Goal: Find contact information: Obtain details needed to contact an individual or organization

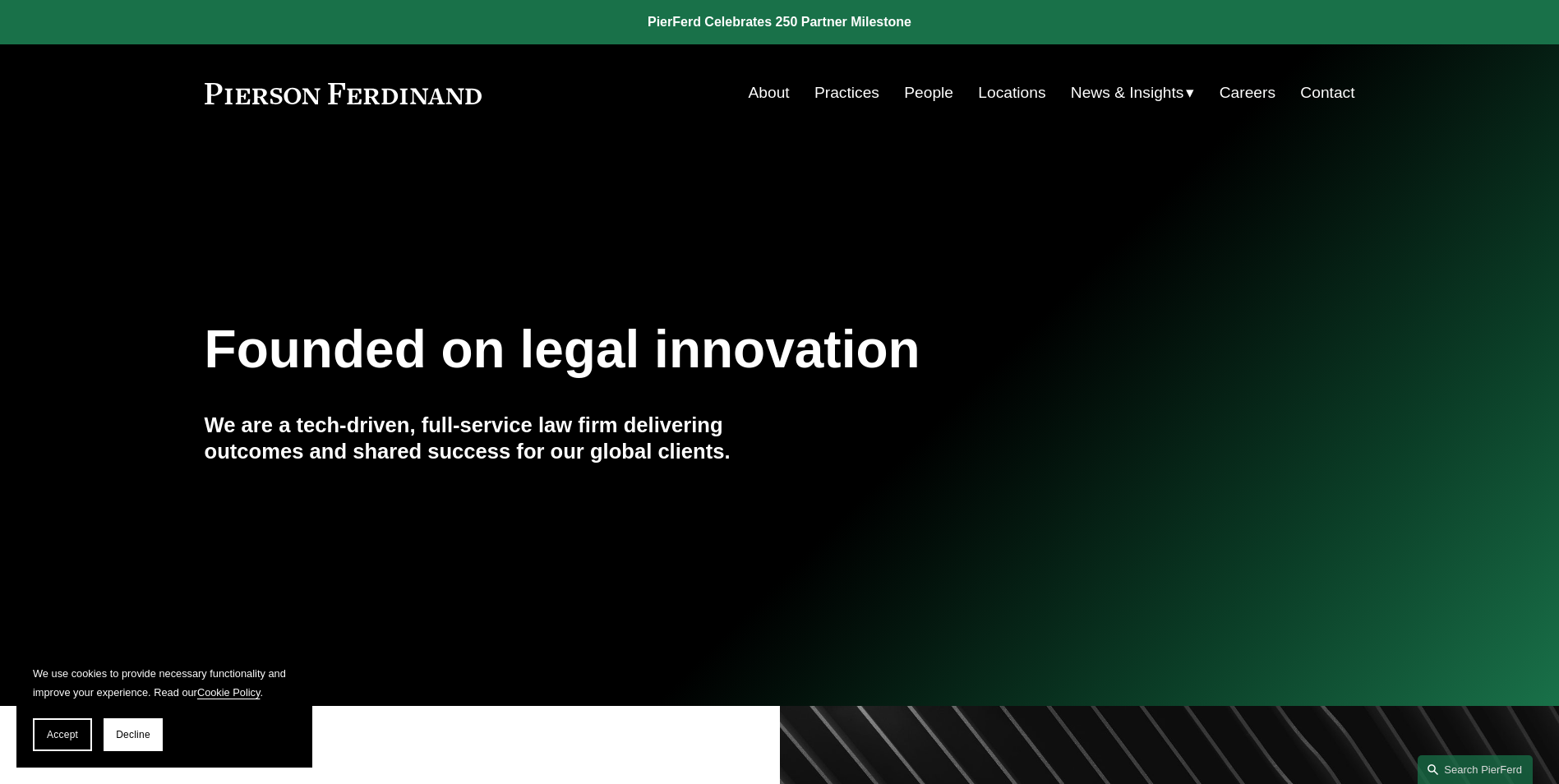
click at [915, 92] on link "People" at bounding box center [929, 93] width 50 height 32
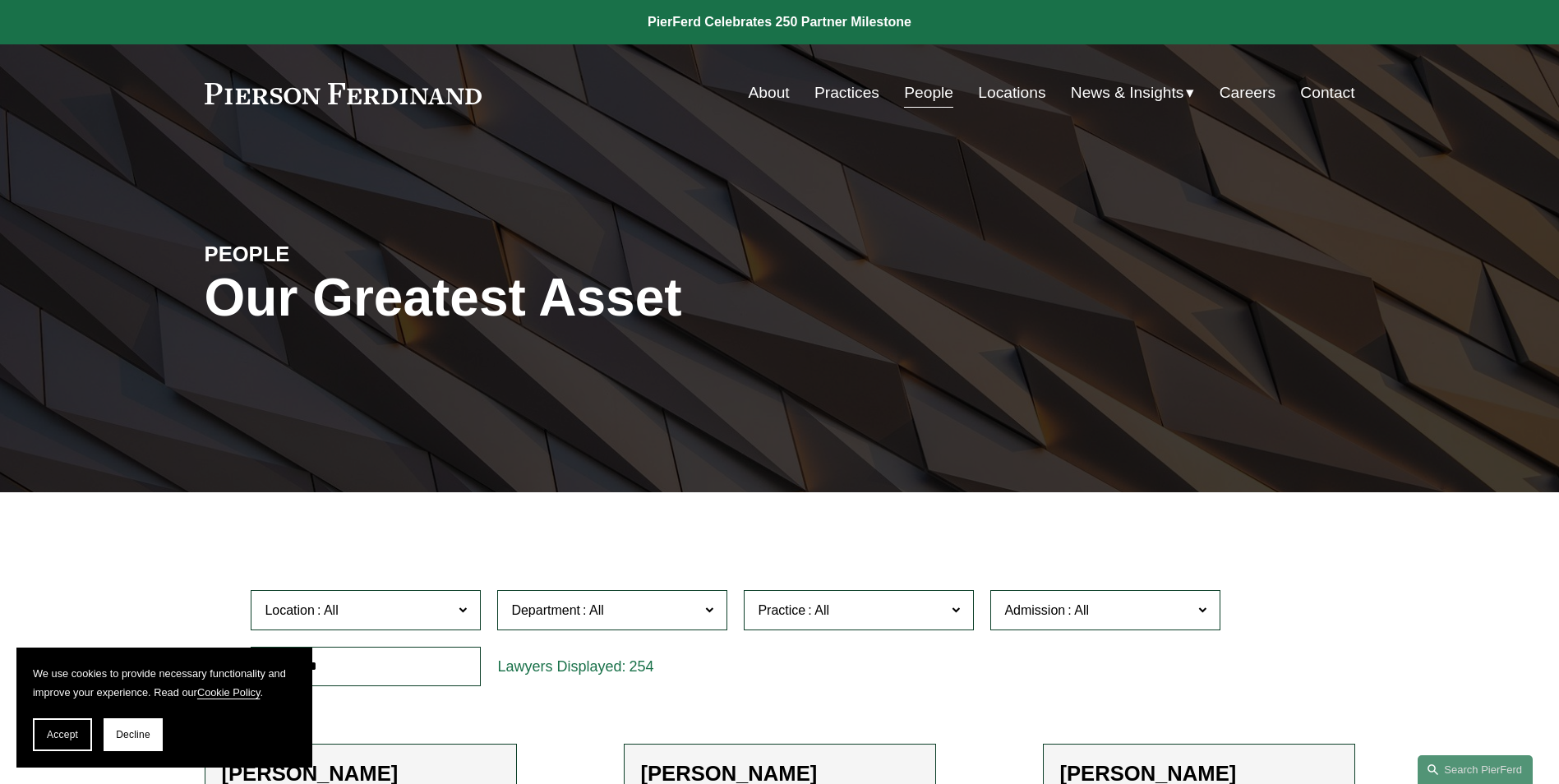
drag, startPoint x: 490, startPoint y: 104, endPoint x: 322, endPoint y: 93, distance: 168.4
click at [322, 93] on div "About Practices People Locations News & Insights News" at bounding box center [780, 93] width 1151 height 32
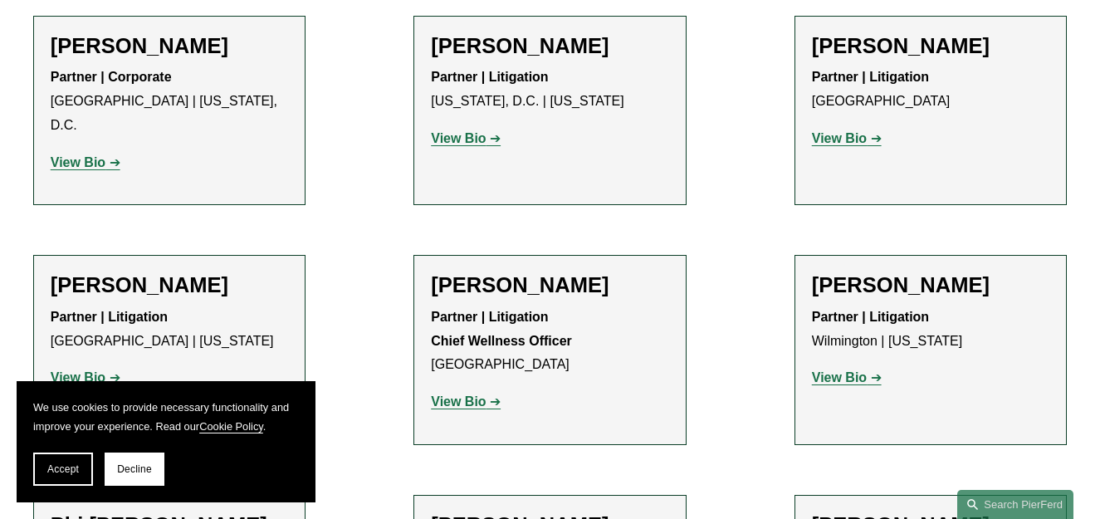
scroll to position [13555, 0]
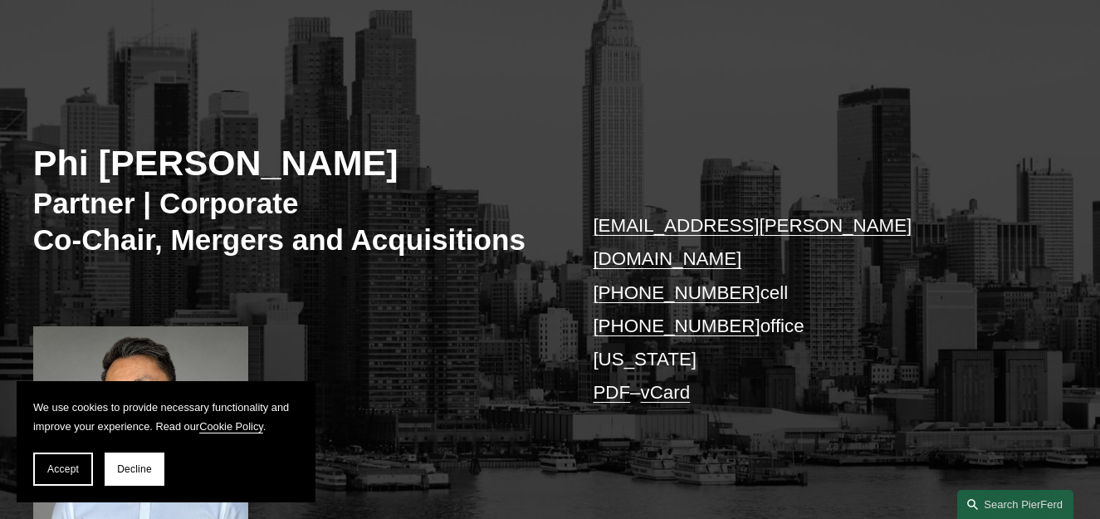
scroll to position [145, 0]
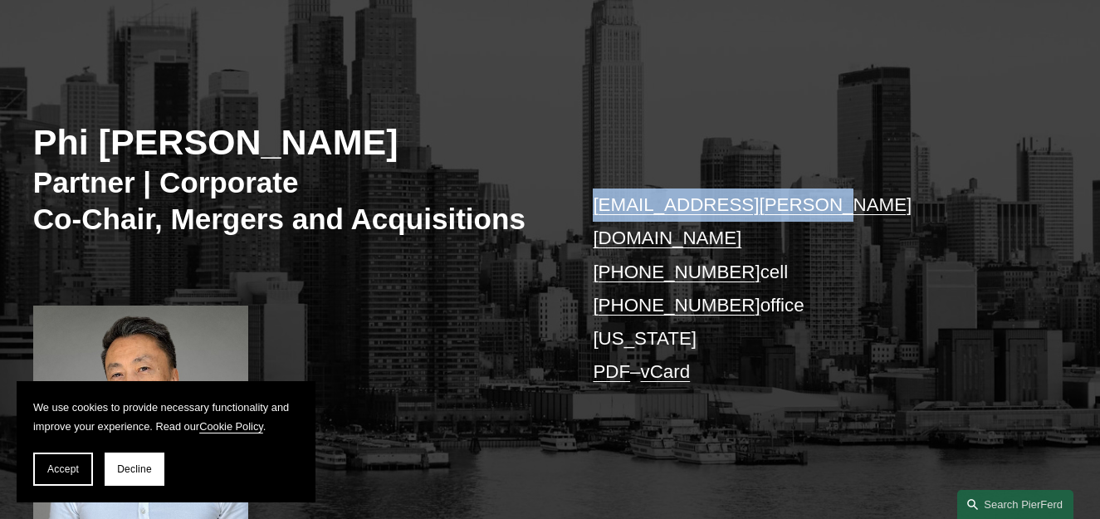
drag, startPoint x: 812, startPoint y: 212, endPoint x: 592, endPoint y: 212, distance: 219.9
click at [592, 212] on div "Phi [PERSON_NAME] Partner | Corporate Co-Chair, Mergers and Acquisitions [EMAIL…" at bounding box center [550, 277] width 1100 height 491
copy link "[EMAIL_ADDRESS][PERSON_NAME][DOMAIN_NAME]"
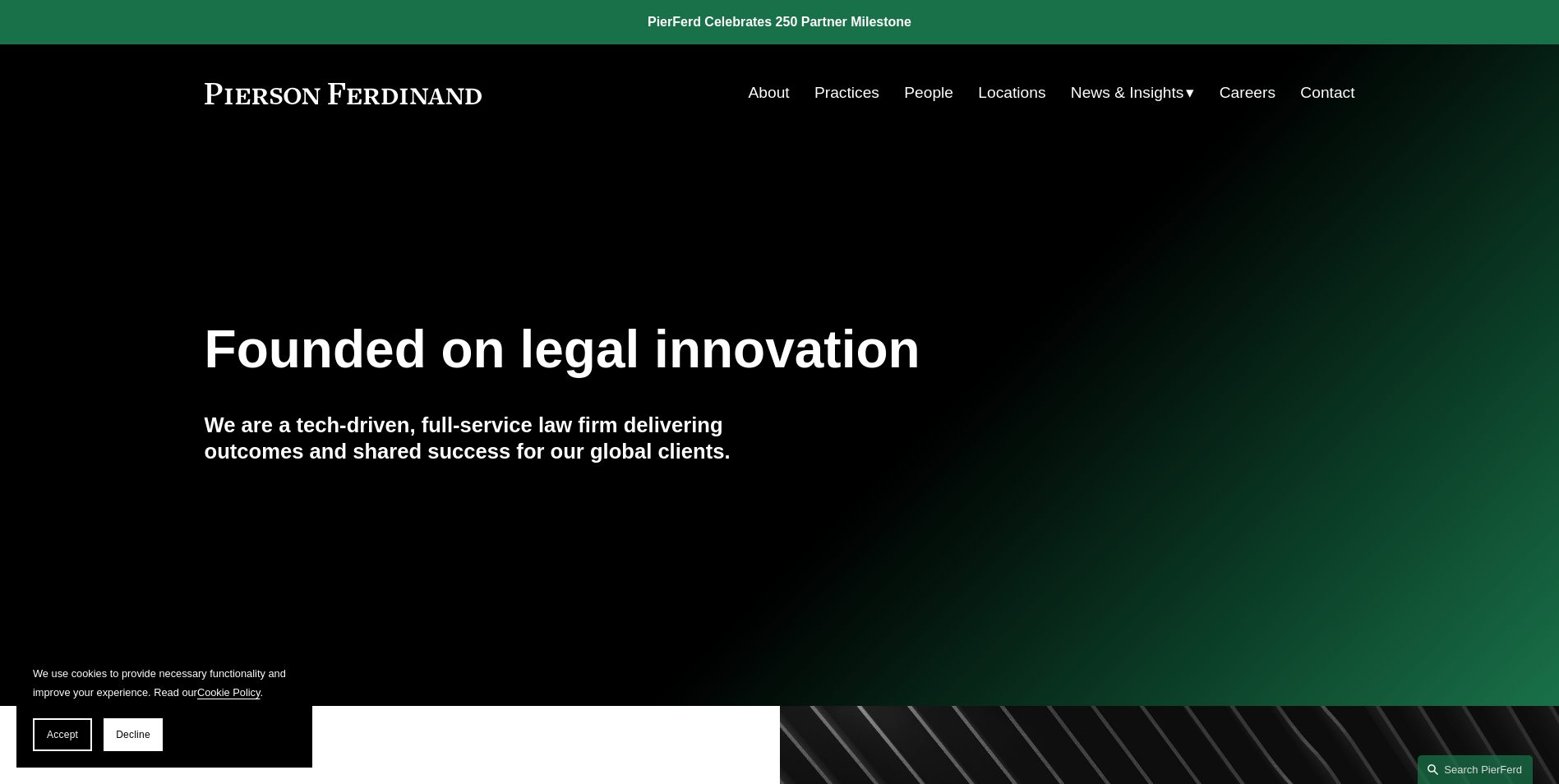
click at [910, 95] on link "People" at bounding box center [929, 93] width 50 height 32
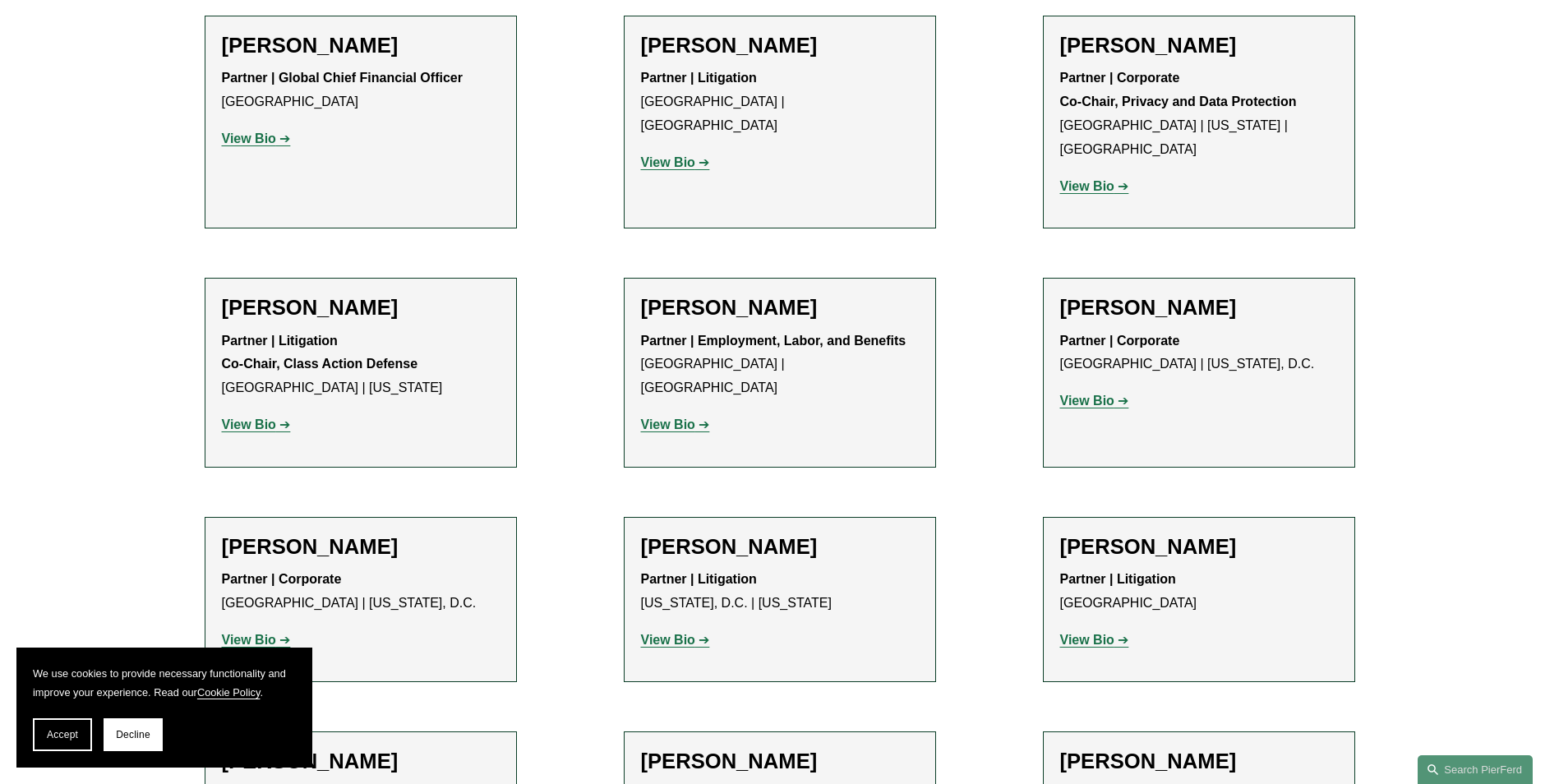
scroll to position [12683, 0]
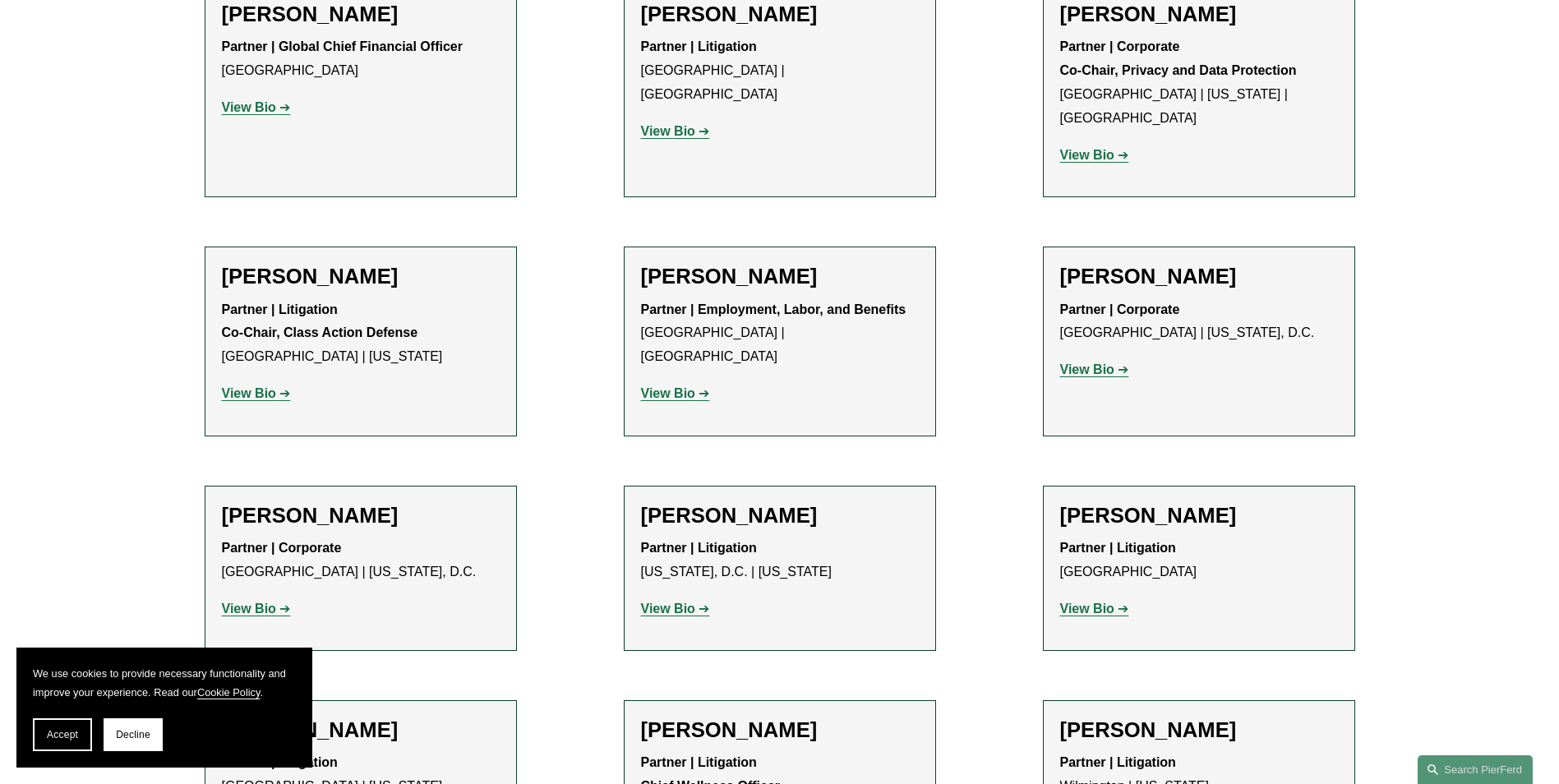
drag, startPoint x: 449, startPoint y: 442, endPoint x: 253, endPoint y: 432, distance: 196.3
drag, startPoint x: 253, startPoint y: 432, endPoint x: 259, endPoint y: 416, distance: 17.1
drag, startPoint x: 352, startPoint y: 423, endPoint x: 240, endPoint y: 420, distance: 112.0
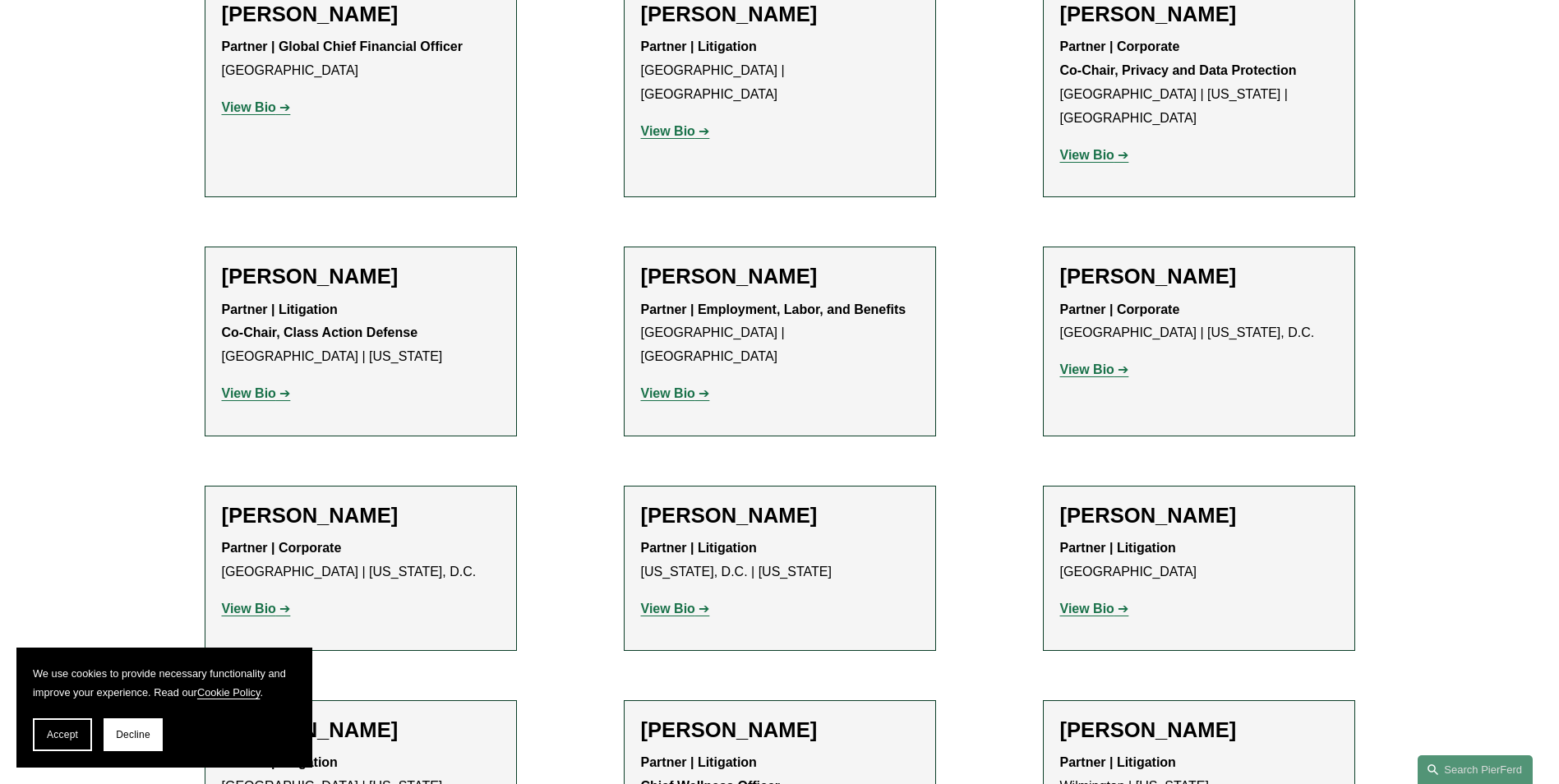
drag, startPoint x: 268, startPoint y: 416, endPoint x: 213, endPoint y: 414, distance: 55.0
copy strong "Partner"
